Goal: Navigation & Orientation: Find specific page/section

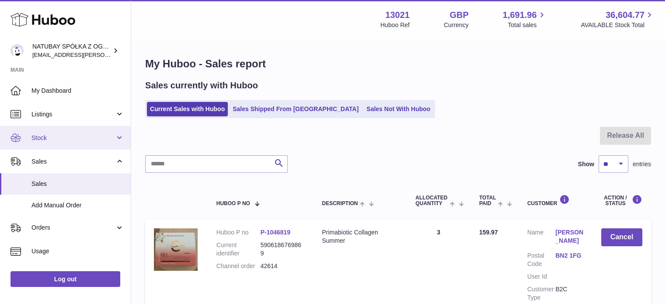
click at [77, 136] on span "Stock" at bounding box center [73, 138] width 84 height 8
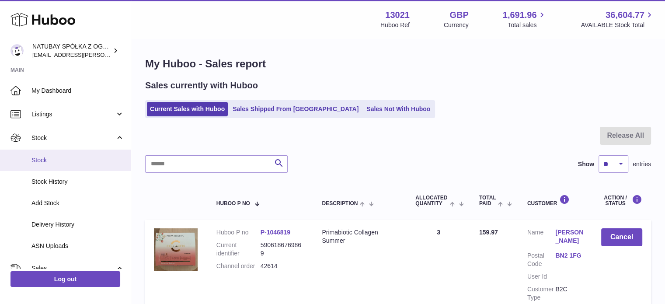
click at [73, 157] on span "Stock" at bounding box center [77, 160] width 93 height 8
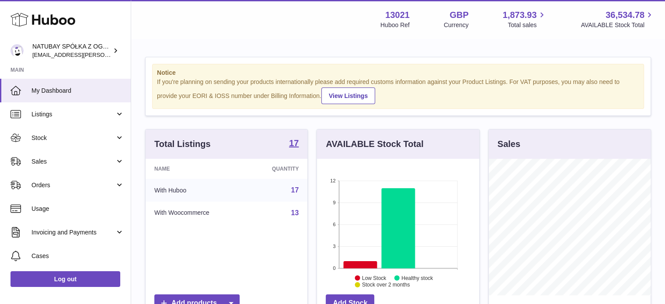
scroll to position [136, 162]
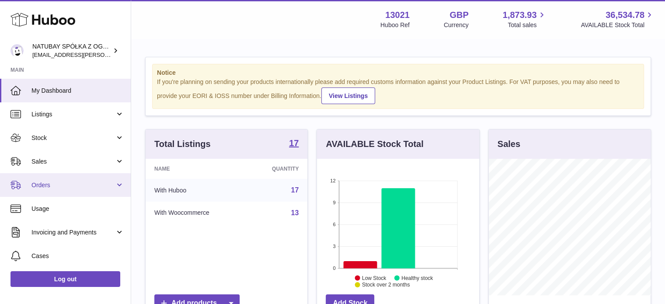
click at [110, 181] on span "Orders" at bounding box center [73, 185] width 84 height 8
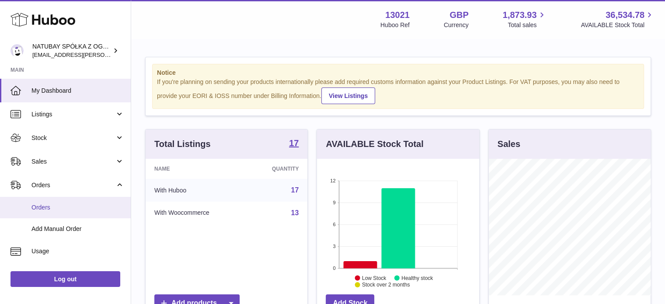
click at [76, 203] on span "Orders" at bounding box center [77, 207] width 93 height 8
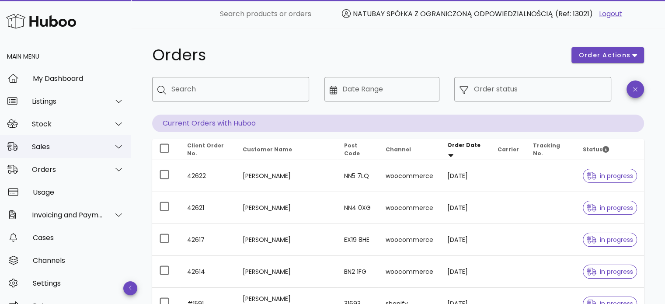
click at [77, 147] on div "Sales" at bounding box center [67, 147] width 71 height 8
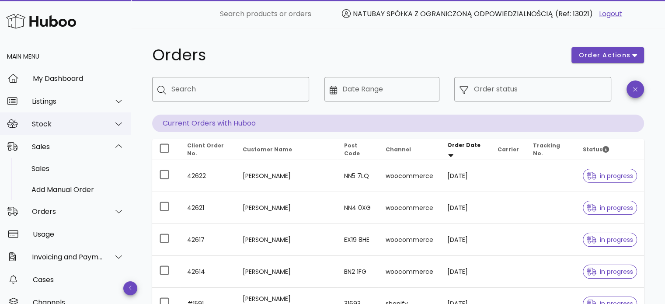
click at [80, 126] on div "Stock" at bounding box center [67, 124] width 71 height 8
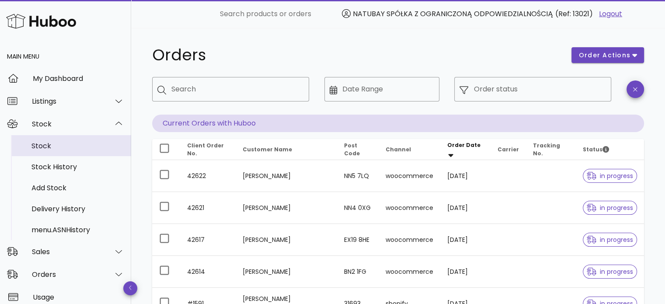
click at [84, 139] on div "Stock" at bounding box center [77, 145] width 93 height 19
